Goal: Task Accomplishment & Management: Use online tool/utility

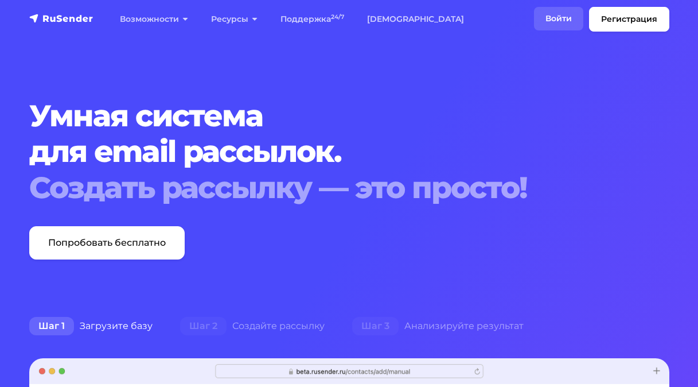
click at [558, 21] on link "Войти" at bounding box center [558, 19] width 49 height 24
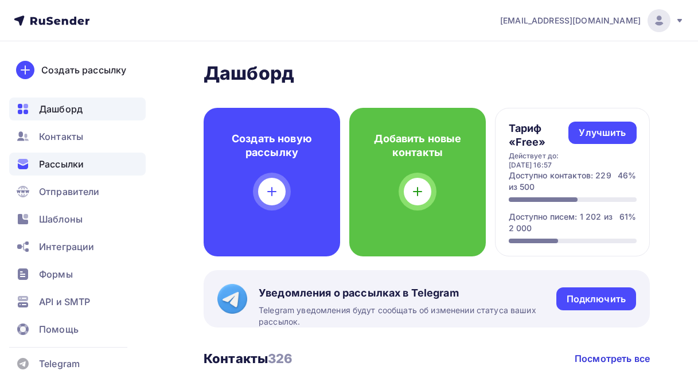
click at [53, 162] on span "Рассылки" at bounding box center [61, 164] width 45 height 14
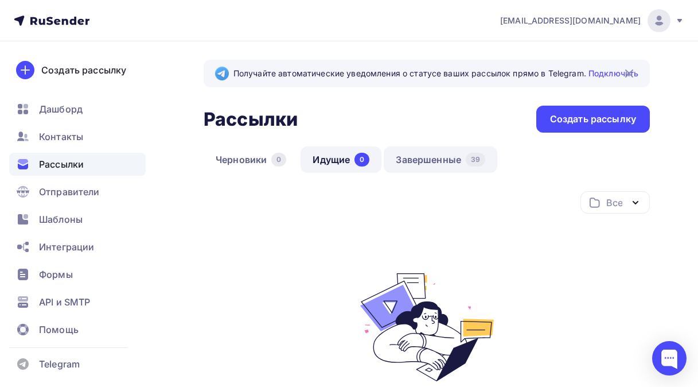
click at [432, 161] on link "Завершенные 39" at bounding box center [441, 159] width 114 height 26
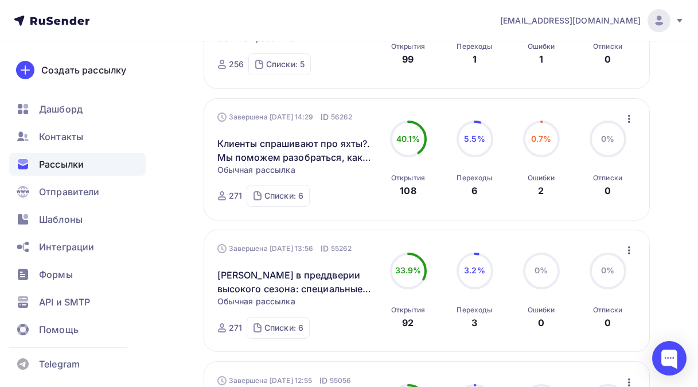
scroll to position [401, 0]
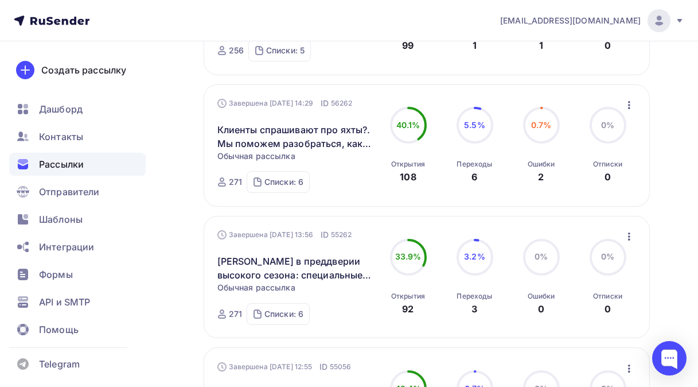
click at [628, 240] on icon "button" at bounding box center [629, 236] width 2 height 8
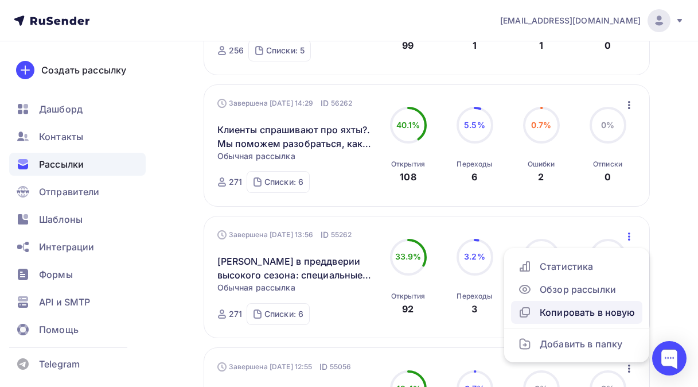
click at [572, 314] on div "Копировать в новую" at bounding box center [577, 312] width 118 height 14
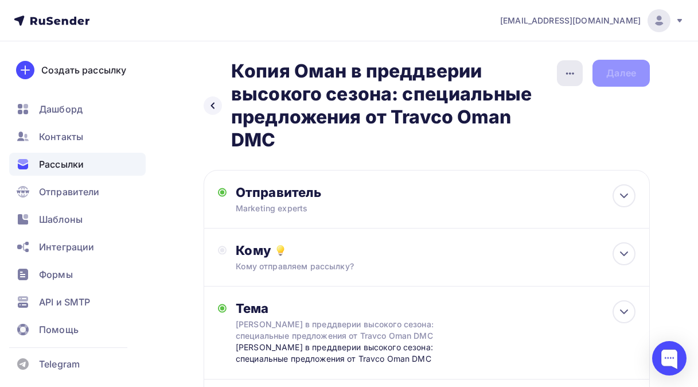
click at [566, 75] on icon "button" at bounding box center [570, 74] width 14 height 14
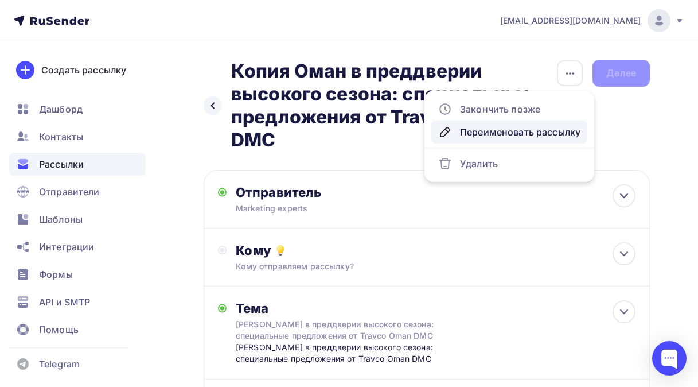
click at [489, 130] on div "Переименовать рассылку" at bounding box center [509, 132] width 142 height 14
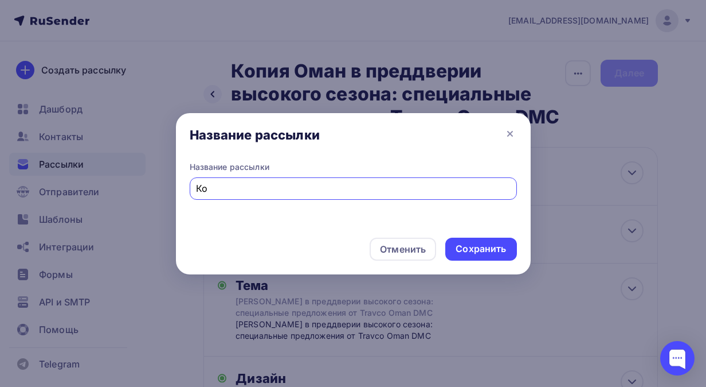
type input "[PERSON_NAME]"
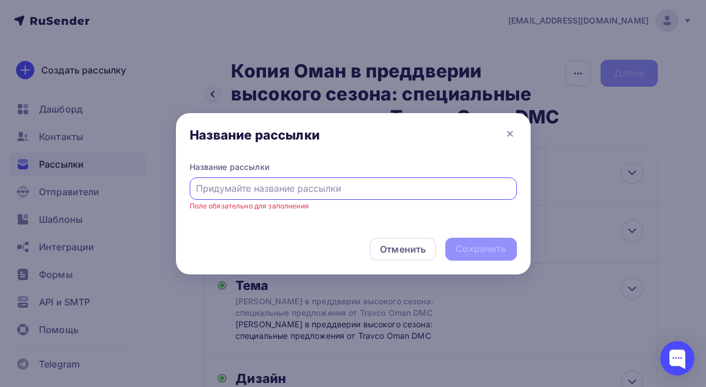
click at [213, 186] on input "text" at bounding box center [353, 188] width 314 height 14
paste input "Осень в [GEOGRAPHIC_DATA] - специальные предложения от Travco Oman DMC"
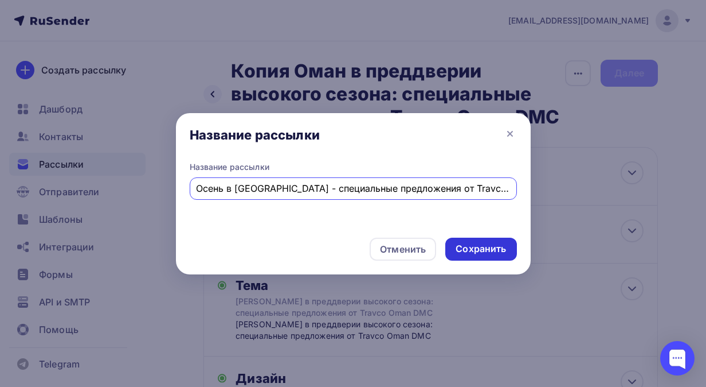
type input "Осень в [GEOGRAPHIC_DATA] - специальные предложения от Travco Oman DMC"
click at [477, 249] on div "Сохранить" at bounding box center [481, 248] width 50 height 13
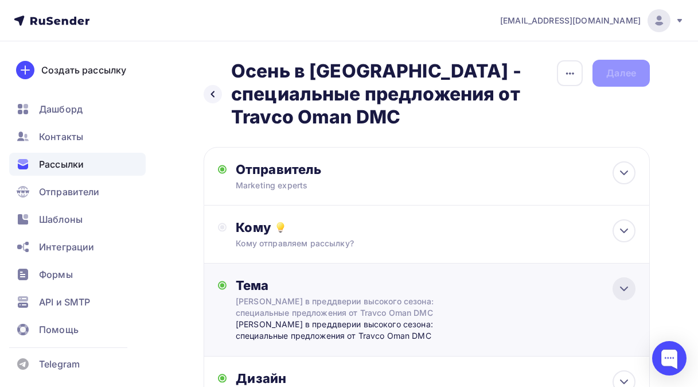
click at [623, 287] on icon at bounding box center [624, 289] width 14 height 14
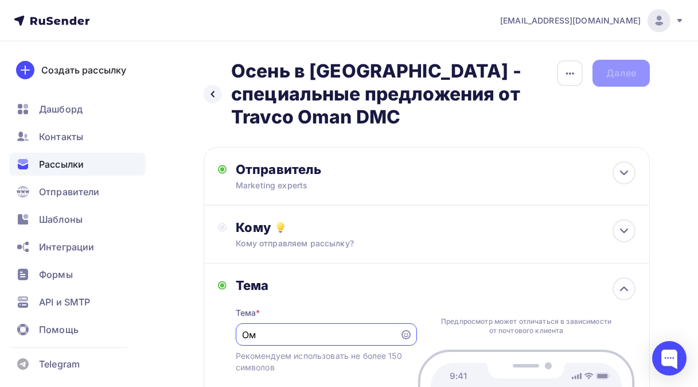
type input "О"
paste input "Осень в [GEOGRAPHIC_DATA] - специальные предложения от Travco Oman DMC"
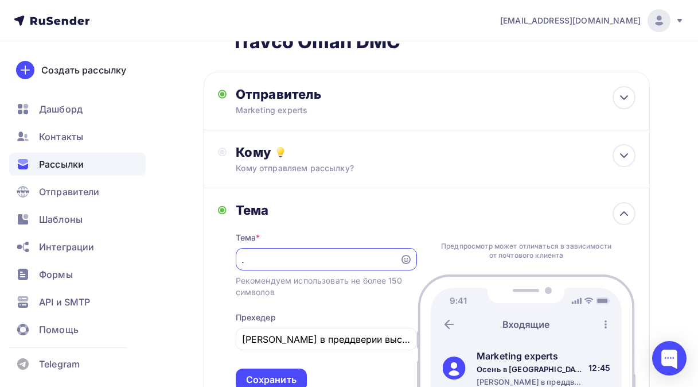
scroll to position [172, 0]
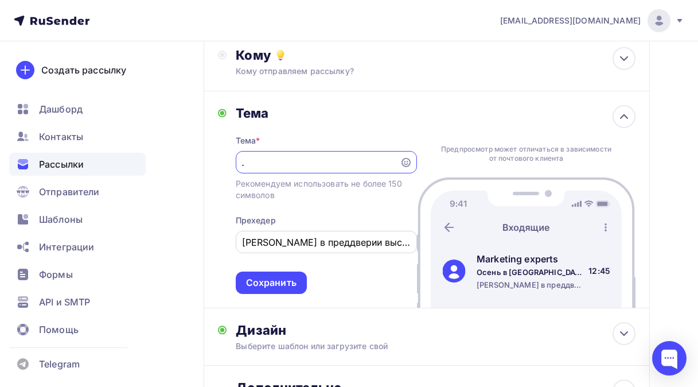
type input "Осень в [GEOGRAPHIC_DATA] - специальные предложения от Travco Oman DMC"
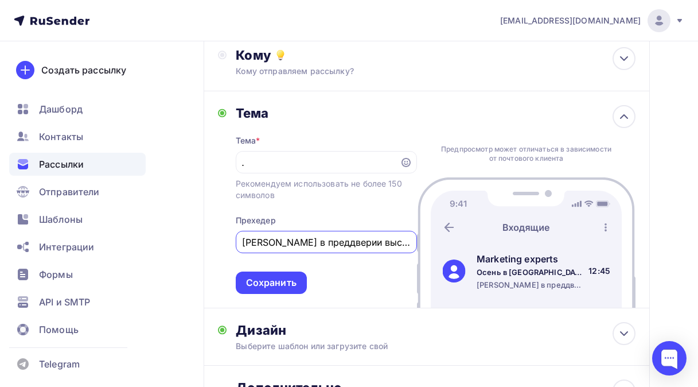
scroll to position [0, 0]
click at [385, 245] on input "[PERSON_NAME] в преддверии высокого сезона: специальные предложения от Travco O…" at bounding box center [326, 242] width 168 height 14
drag, startPoint x: 401, startPoint y: 244, endPoint x: 221, endPoint y: 229, distance: 180.7
click at [221, 229] on div "Тема Тема * Осень в [GEOGRAPHIC_DATA] - специальные предложения от Travco Oman …" at bounding box center [317, 199] width 199 height 189
type input "редложения от Travco Oman DMC"
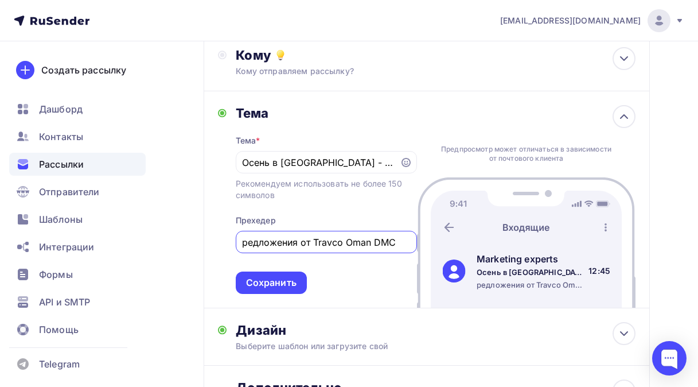
drag, startPoint x: 396, startPoint y: 248, endPoint x: 217, endPoint y: 251, distance: 178.9
click at [217, 251] on div "Тема Тема * Осень в [GEOGRAPHIC_DATA] - специальные предложения от Travco Oman …" at bounding box center [427, 199] width 446 height 217
click at [242, 243] on div at bounding box center [326, 242] width 181 height 22
drag, startPoint x: 242, startPoint y: 243, endPoint x: 210, endPoint y: 254, distance: 34.1
click at [210, 254] on div "Тема Тема * Осень в Омане - специальные предложения от Travco Oman DMC Рекоменд…" at bounding box center [427, 199] width 446 height 217
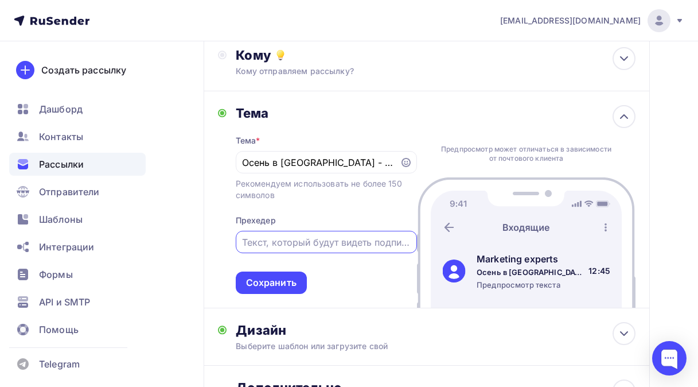
click at [247, 243] on input "text" at bounding box center [326, 242] width 168 height 14
paste input "Осень в [GEOGRAPHIC_DATA] - специальные предложения от Travco Oman DMC"
type input "Осень в [GEOGRAPHIC_DATA] - специальные предложения от Travco Oman DMC"
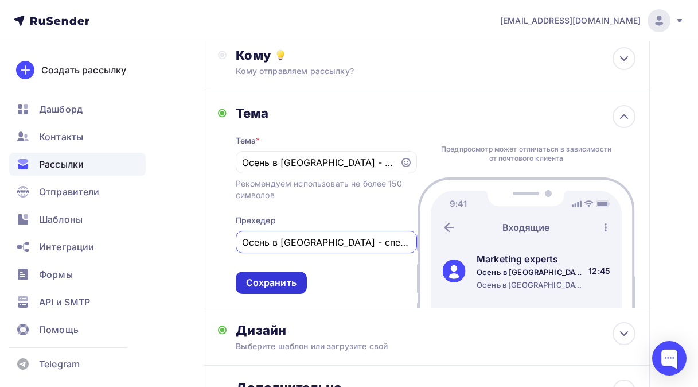
click at [265, 282] on div "Сохранить" at bounding box center [271, 282] width 50 height 13
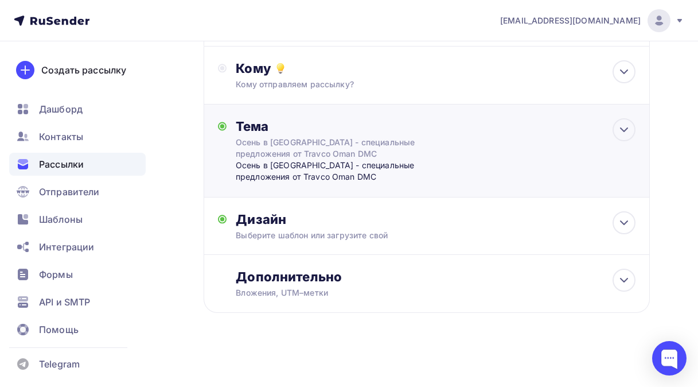
scroll to position [160, 0]
click at [621, 224] on icon at bounding box center [624, 223] width 14 height 14
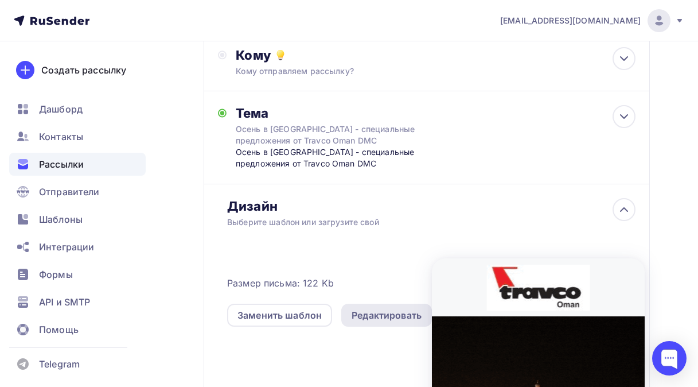
click at [377, 321] on div "Редактировать" at bounding box center [387, 315] width 70 height 14
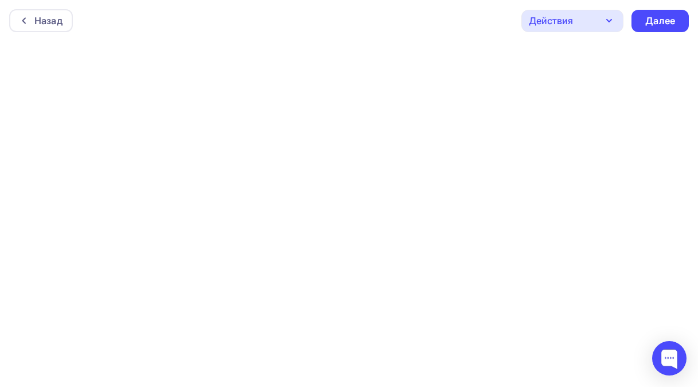
click at [611, 23] on icon "button" at bounding box center [609, 21] width 14 height 14
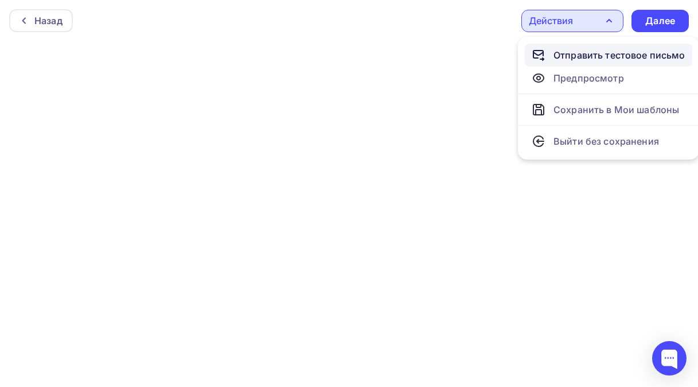
click at [584, 51] on div "Отправить тестовое письмо" at bounding box center [619, 55] width 132 height 14
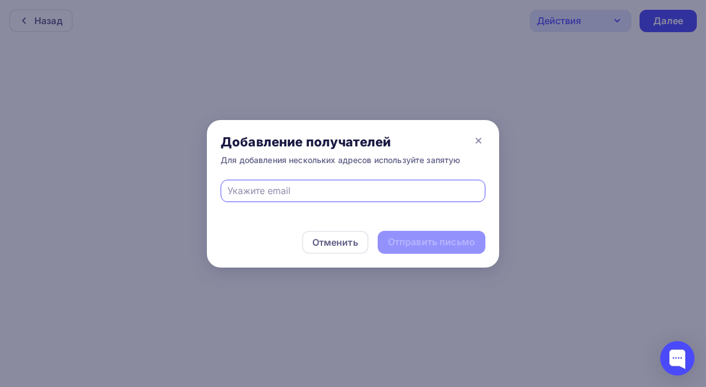
type input "ш"
type input "[EMAIL_ADDRESS][DOMAIN_NAME]"
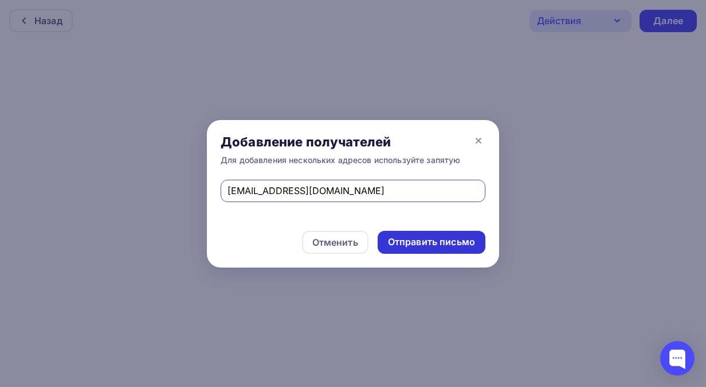
click at [432, 241] on div "Отправить письмо" at bounding box center [431, 241] width 87 height 13
